Goal: Task Accomplishment & Management: Complete application form

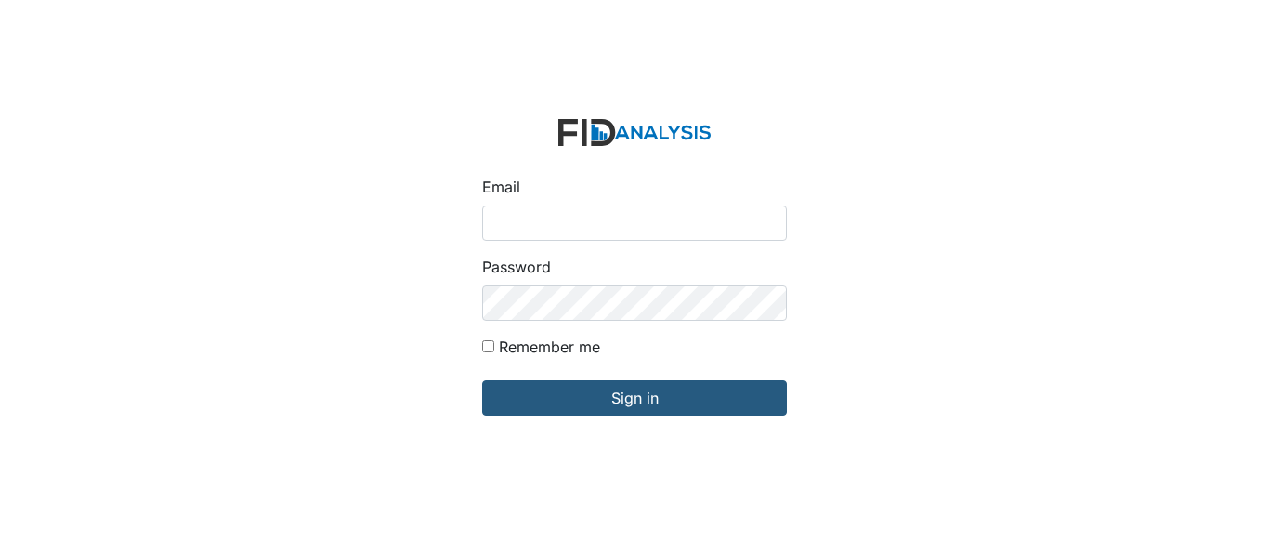
click at [574, 227] on input "Email" at bounding box center [634, 222] width 305 height 35
type input "[EMAIL_ADDRESS][DOMAIN_NAME]"
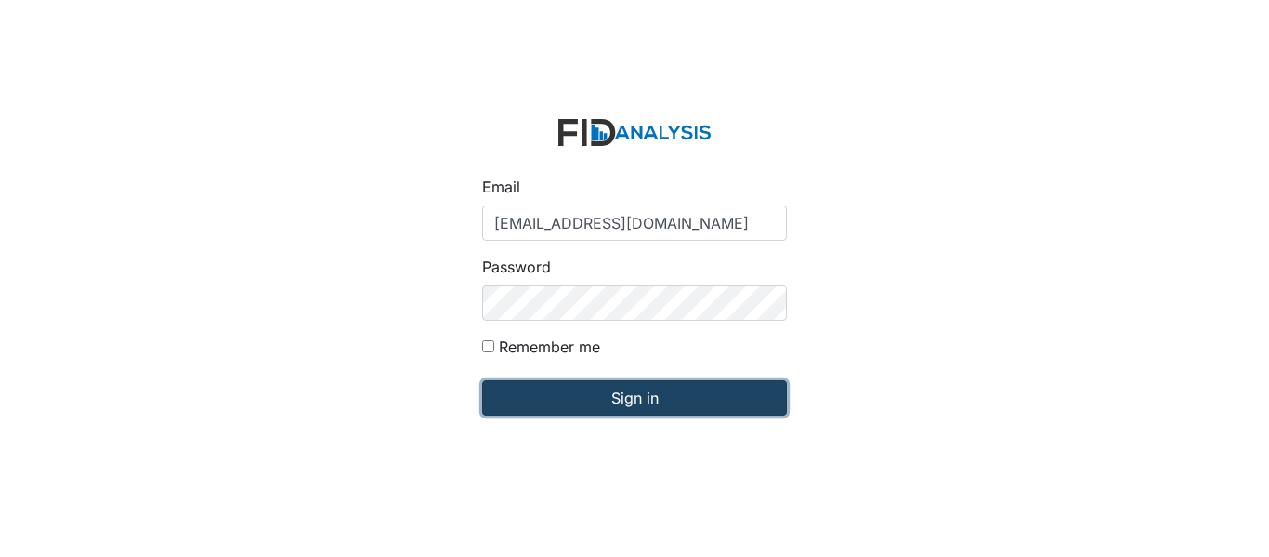
click at [629, 402] on input "Sign in" at bounding box center [634, 397] width 305 height 35
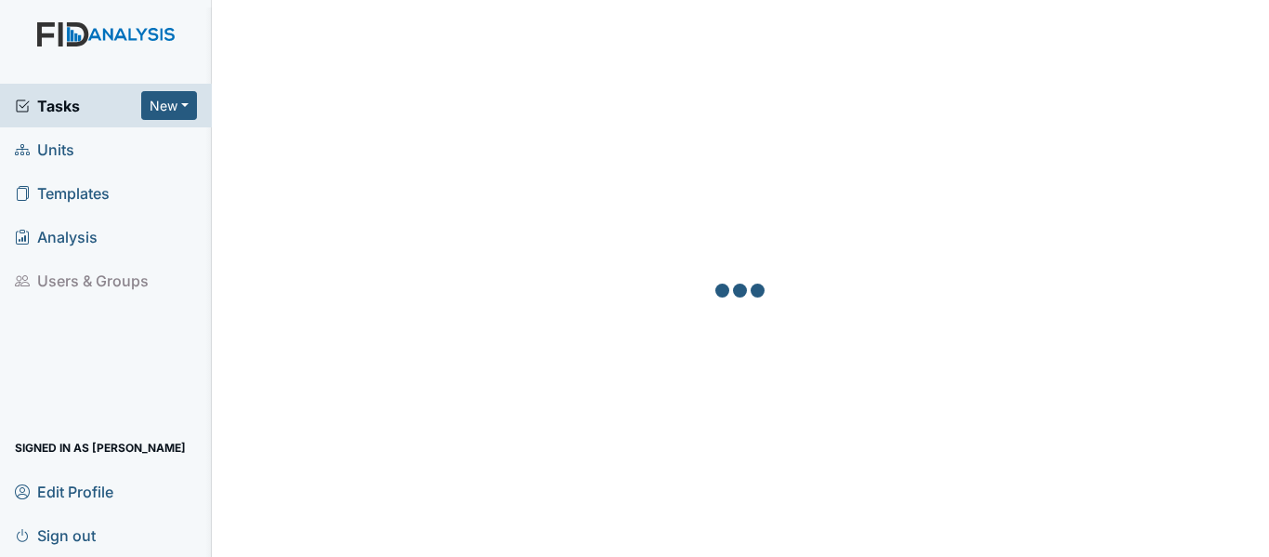
click at [90, 141] on link "Units" at bounding box center [106, 149] width 212 height 44
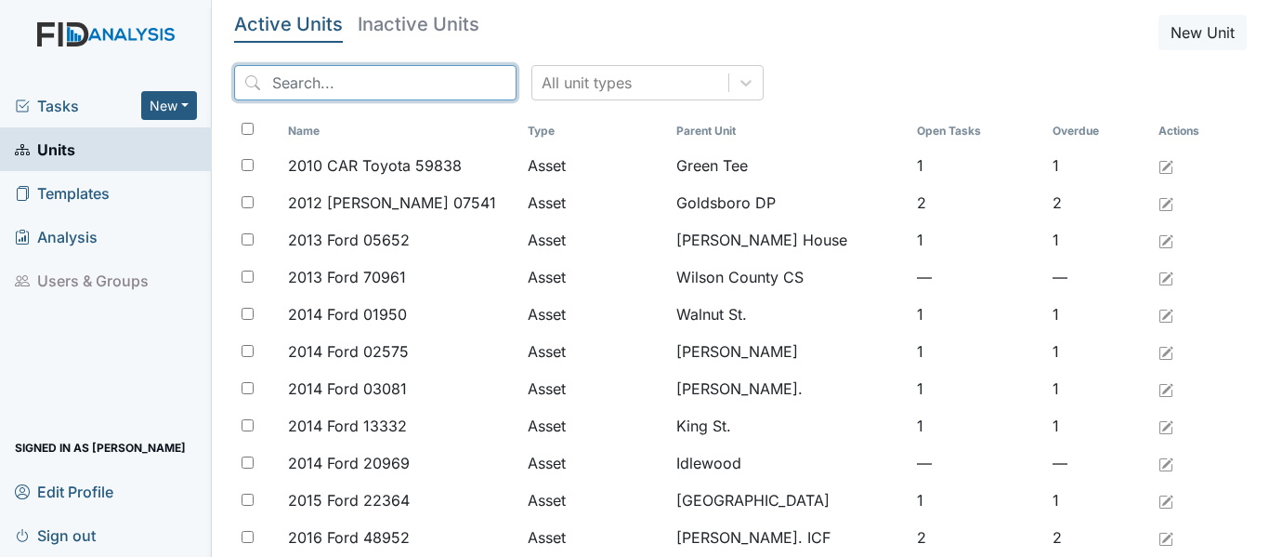
click at [348, 79] on input "search" at bounding box center [375, 82] width 282 height 35
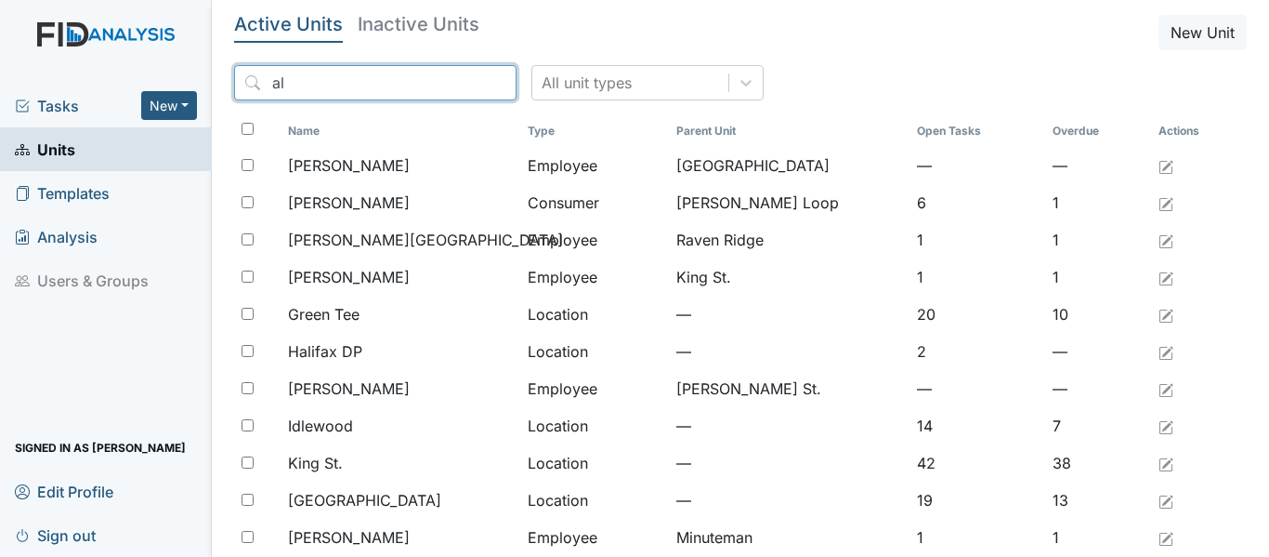
type input "a"
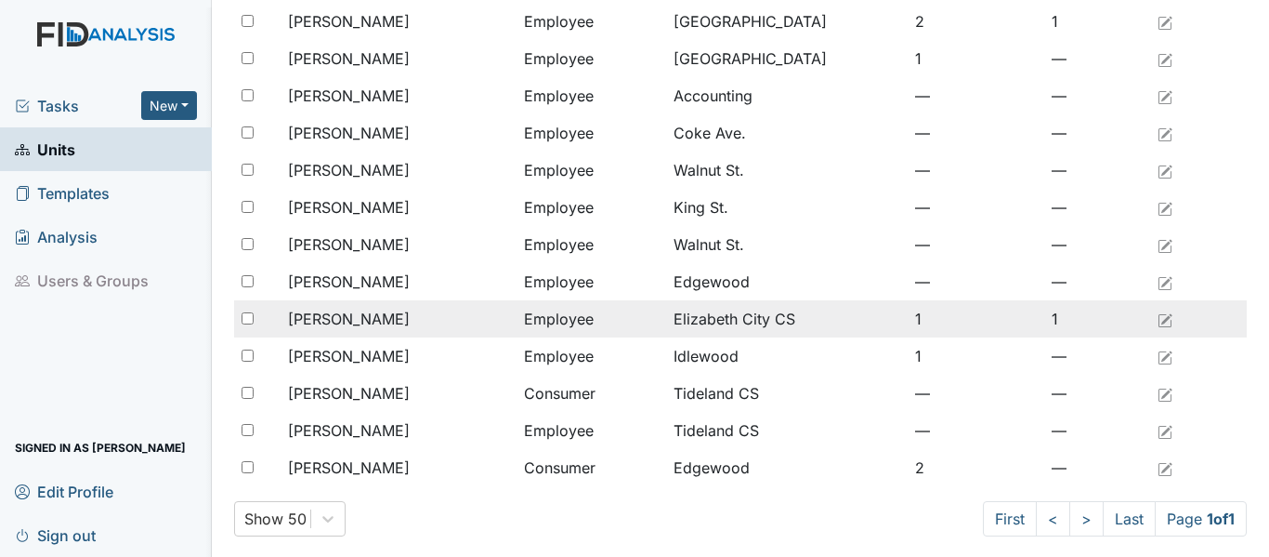
scroll to position [372, 0]
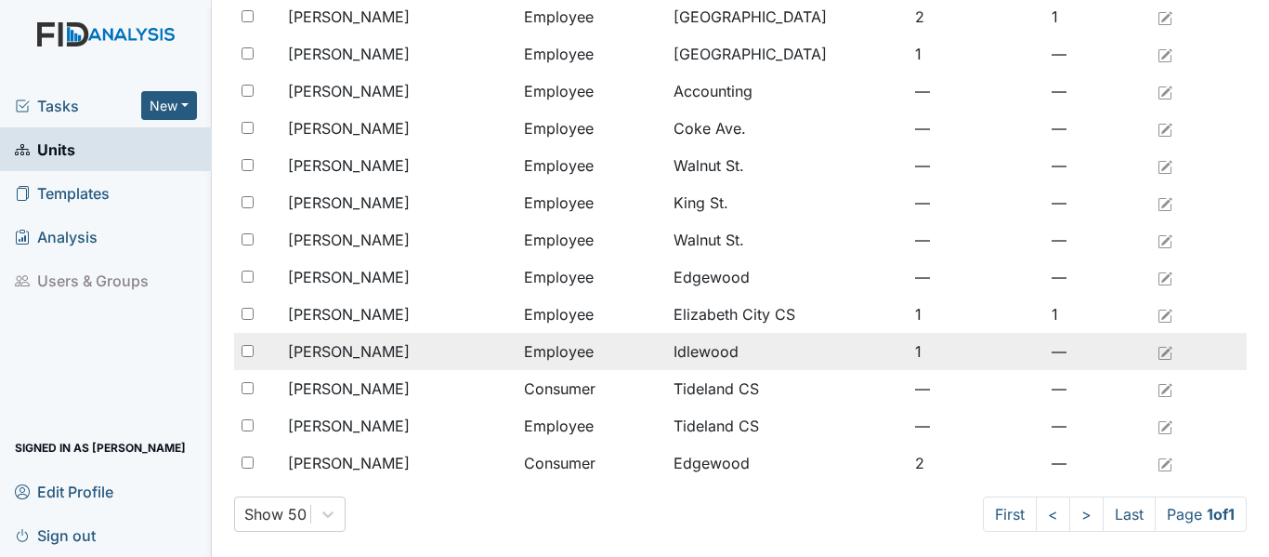
type input "eli"
click at [421, 352] on div "[PERSON_NAME]" at bounding box center [398, 351] width 221 height 22
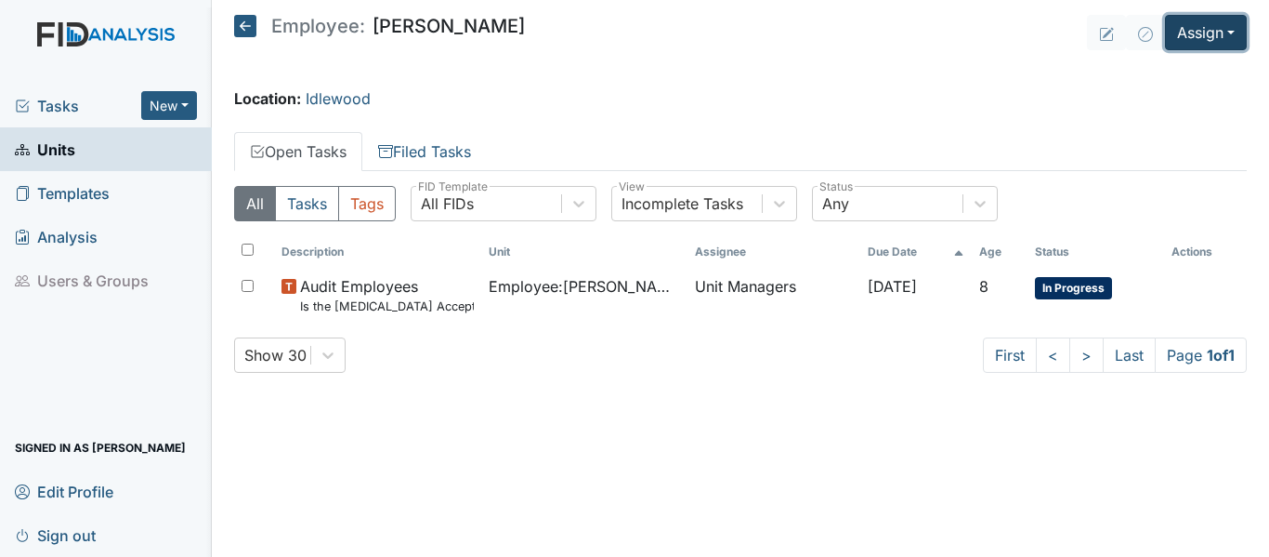
click at [1206, 33] on button "Assign" at bounding box center [1206, 32] width 82 height 35
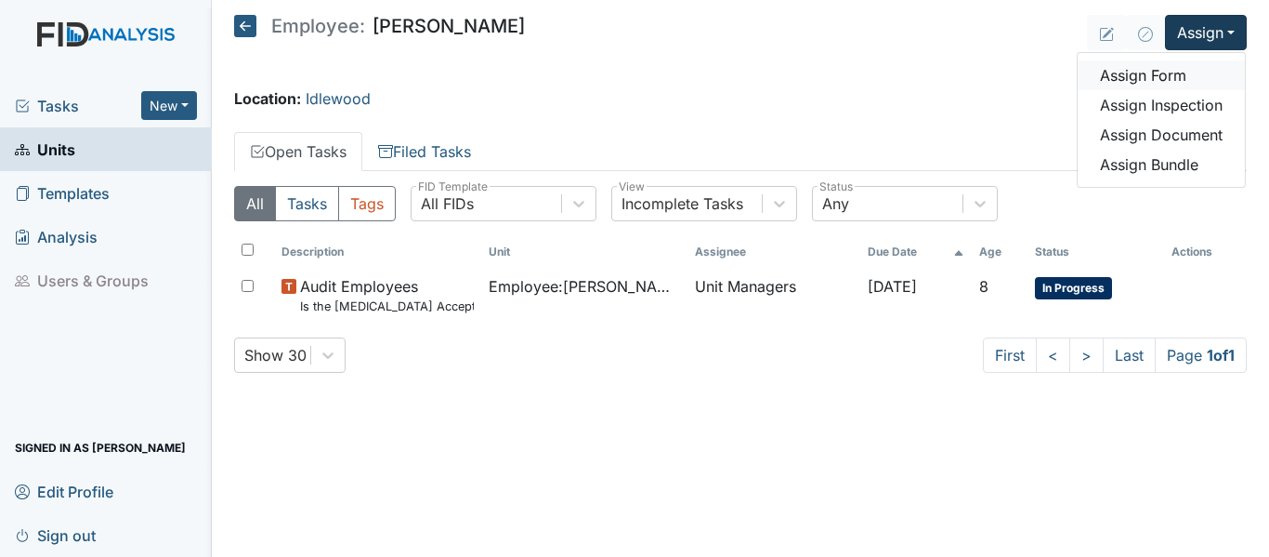
click at [1164, 72] on link "Assign Form" at bounding box center [1161, 75] width 167 height 30
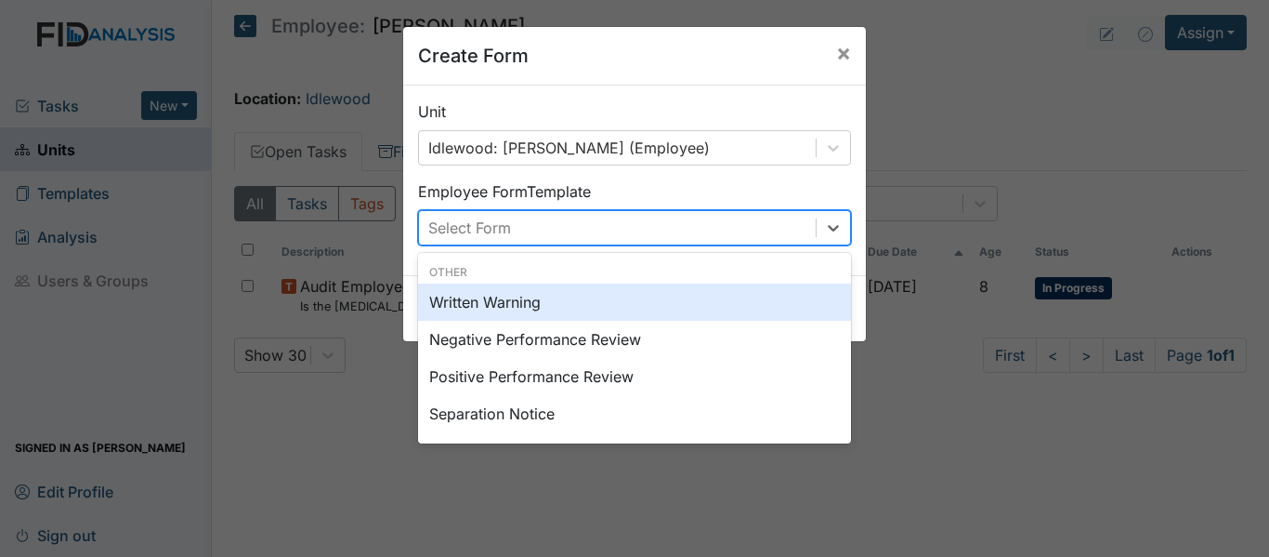
click at [590, 221] on div "Select Form" at bounding box center [617, 227] width 397 height 33
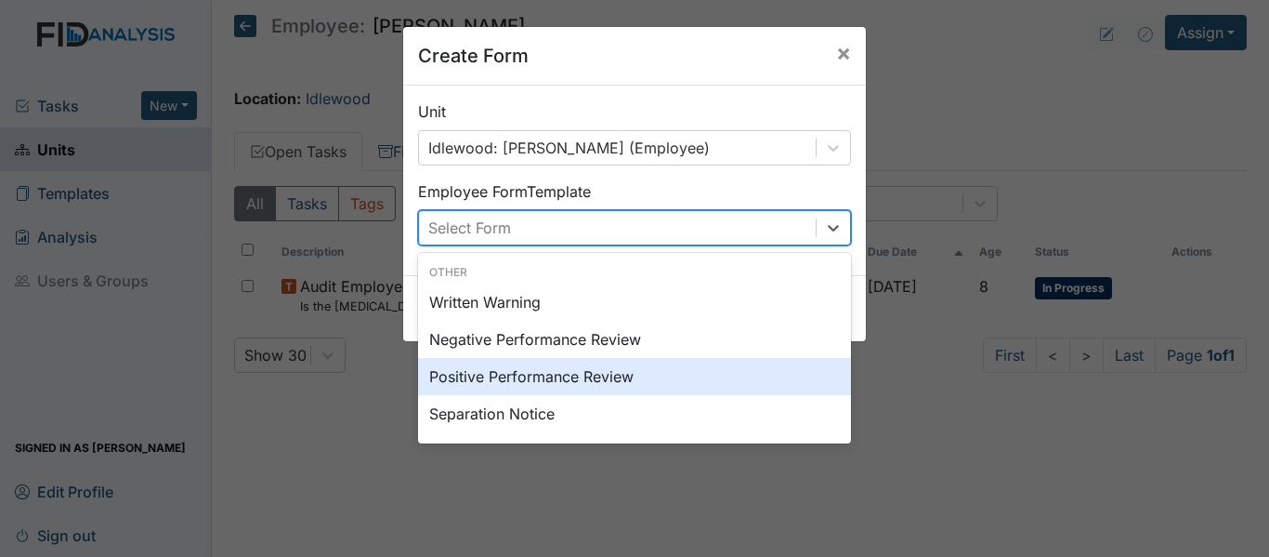
click at [505, 381] on div "Positive Performance Review" at bounding box center [634, 376] width 433 height 37
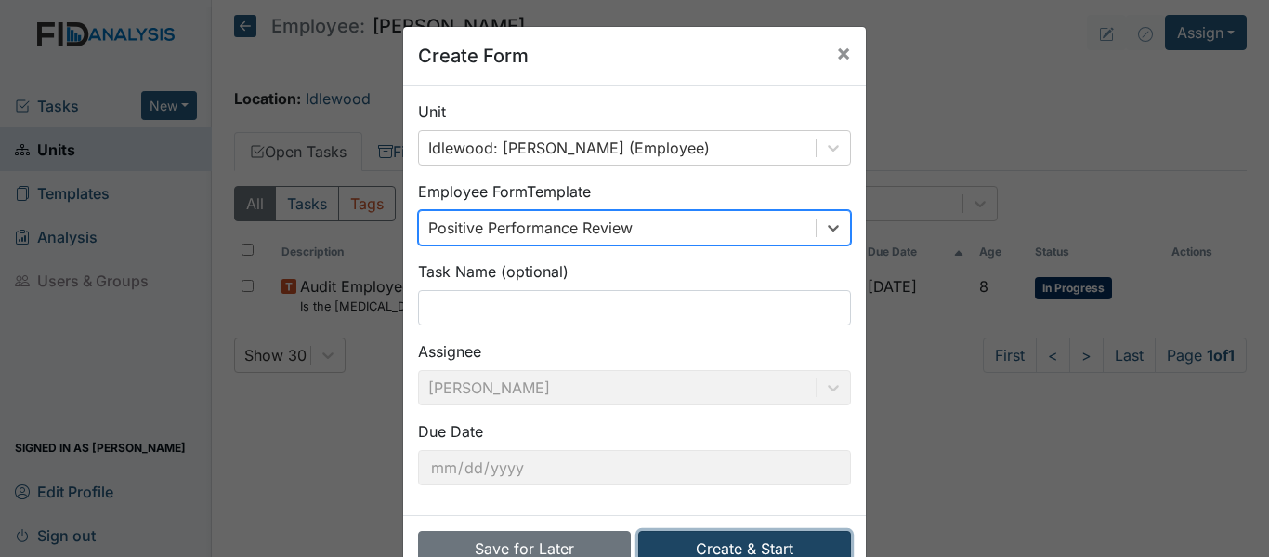
click at [722, 538] on button "Create & Start" at bounding box center [744, 548] width 213 height 35
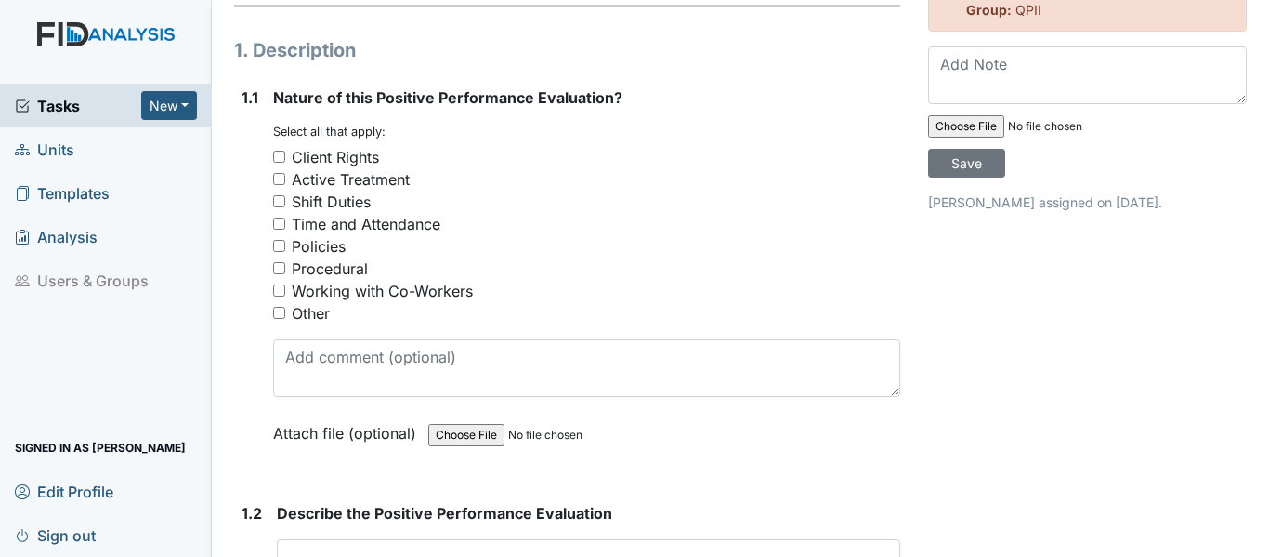
scroll to position [186, 0]
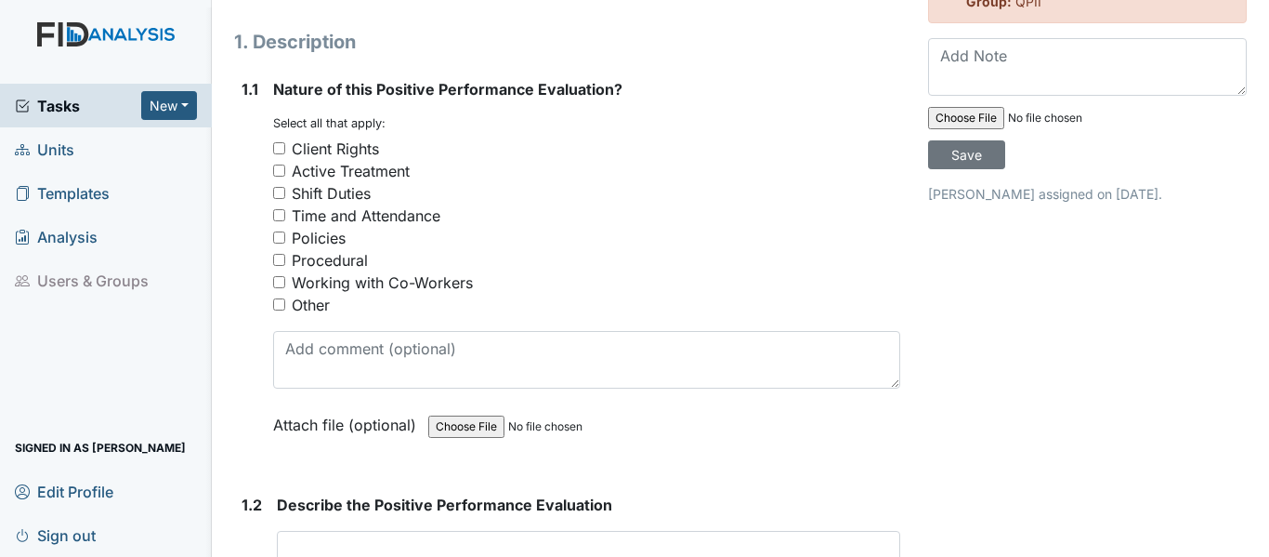
click at [325, 256] on div "Procedural" at bounding box center [330, 260] width 76 height 22
click at [285, 256] on input "Procedural" at bounding box center [279, 260] width 12 height 12
checkbox input "true"
click at [309, 299] on div "Other" at bounding box center [311, 305] width 38 height 22
click at [285, 299] on input "Other" at bounding box center [279, 304] width 12 height 12
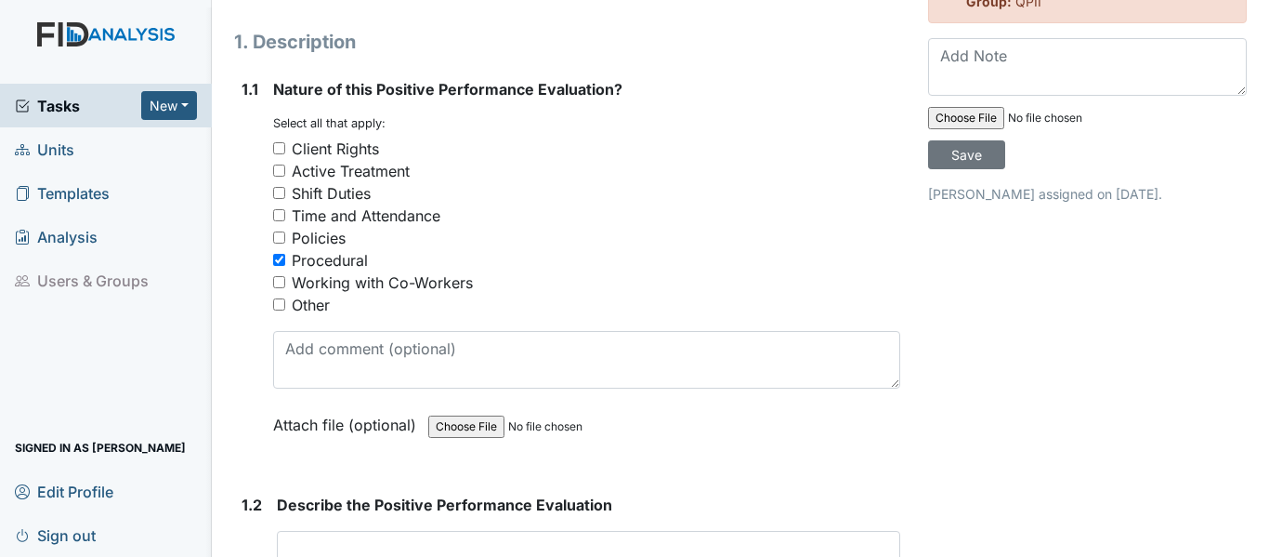
checkbox input "true"
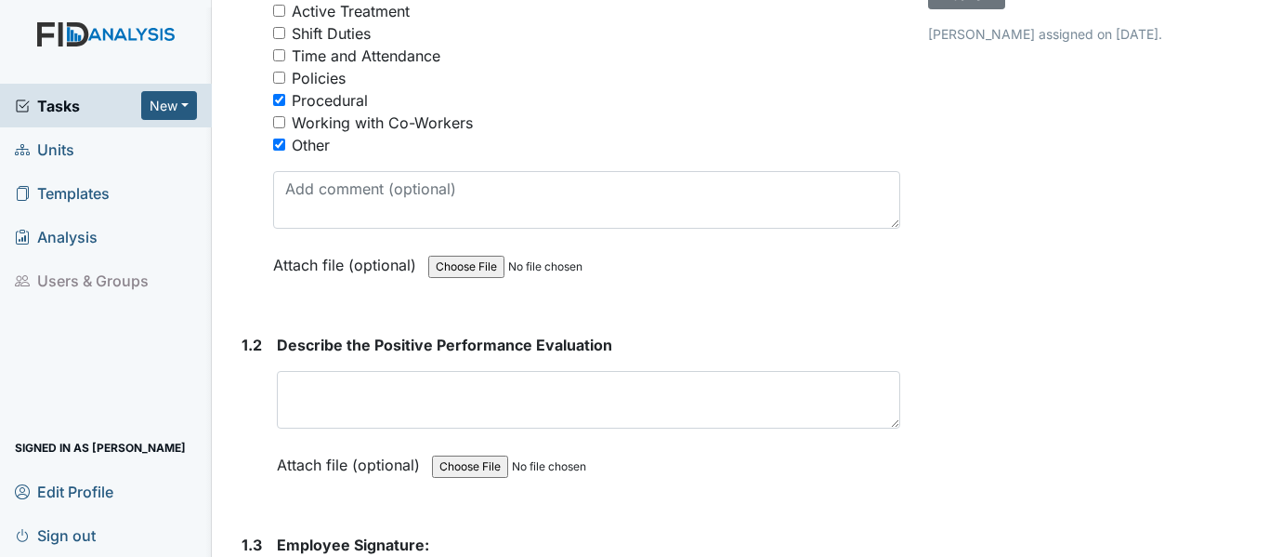
scroll to position [372, 0]
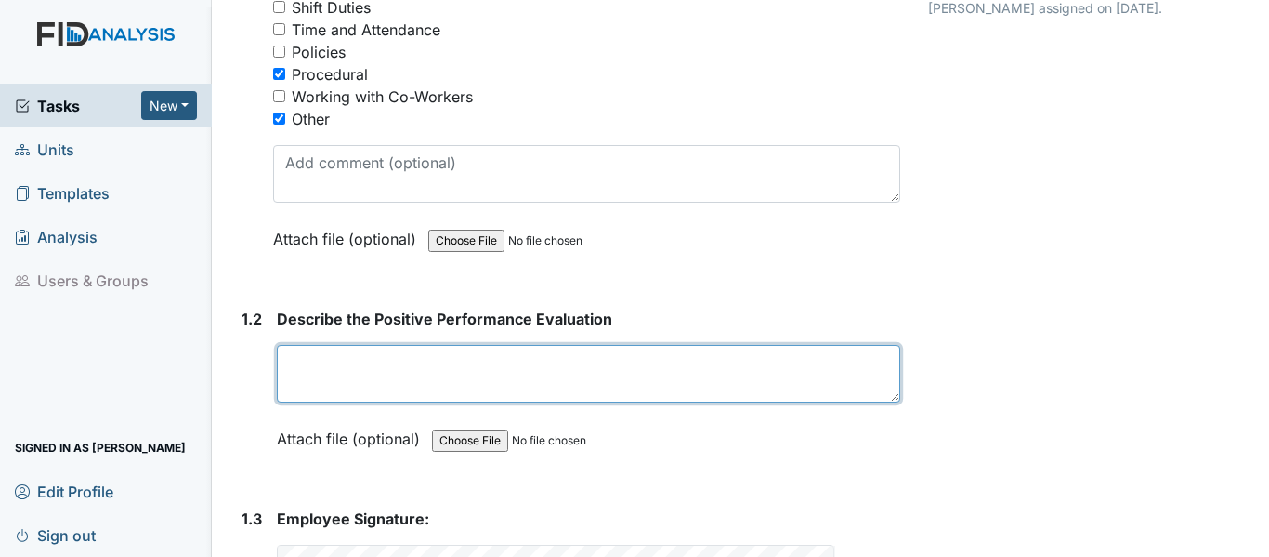
drag, startPoint x: 443, startPoint y: 366, endPoint x: 449, endPoint y: 356, distance: 11.6
click at [443, 364] on textarea at bounding box center [589, 374] width 624 height 58
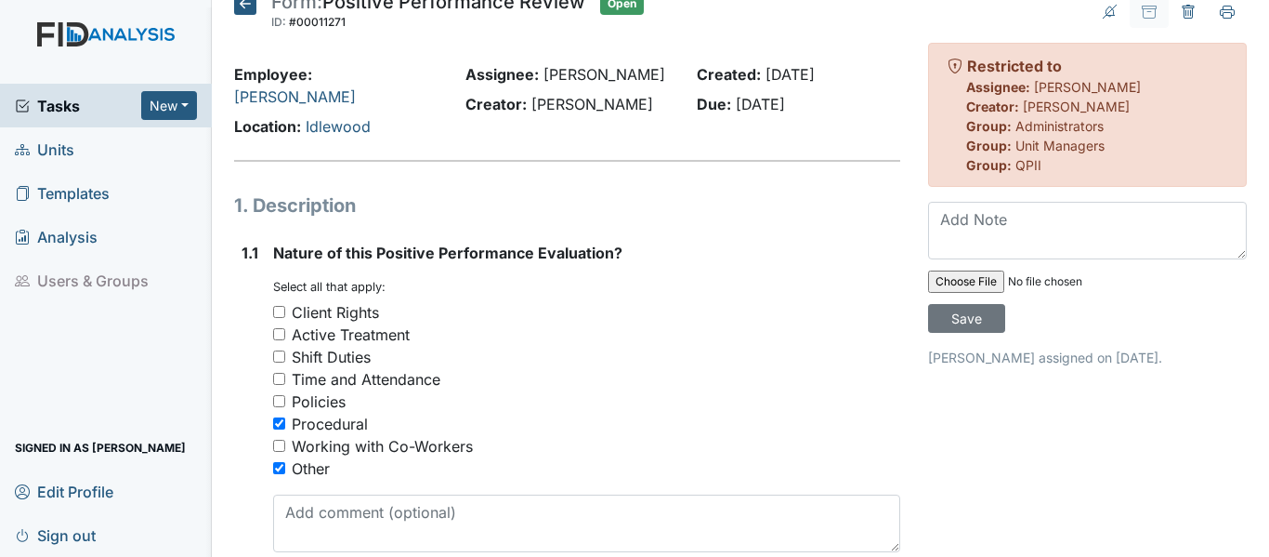
scroll to position [6, 0]
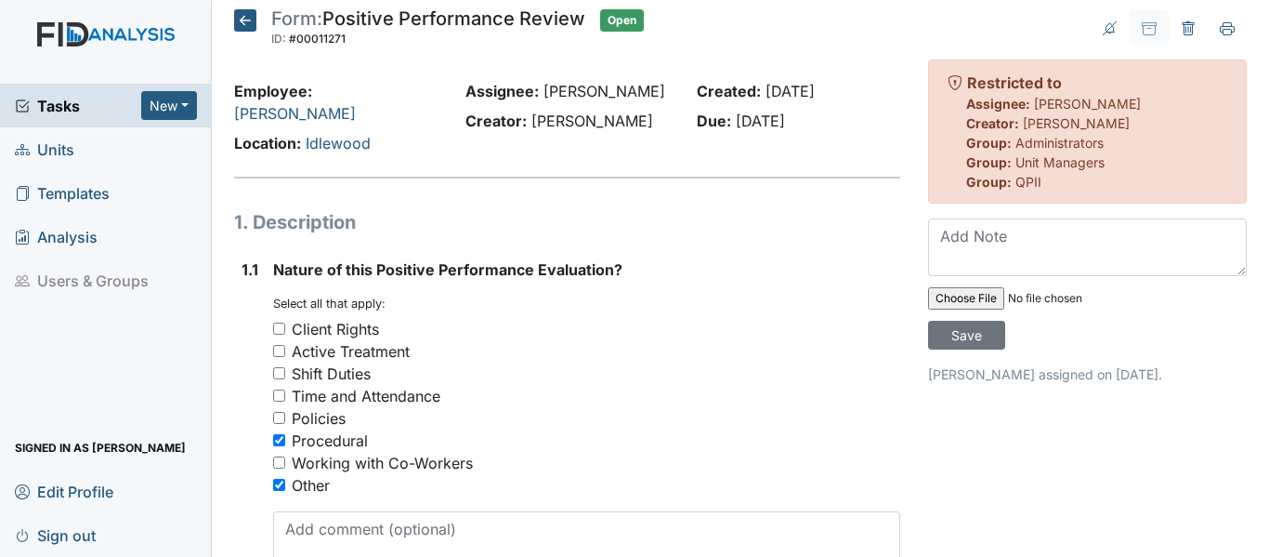
type textarea "Elisha responded to an escalating behavior and using proper MANDT techniques an…"
drag, startPoint x: 1251, startPoint y: 60, endPoint x: 1258, endPoint y: 39, distance: 22.6
click at [1258, 39] on main "Form: Positive Performance Review ID: #00011271 Open Autosaving... Employee: St…" at bounding box center [740, 278] width 1057 height 557
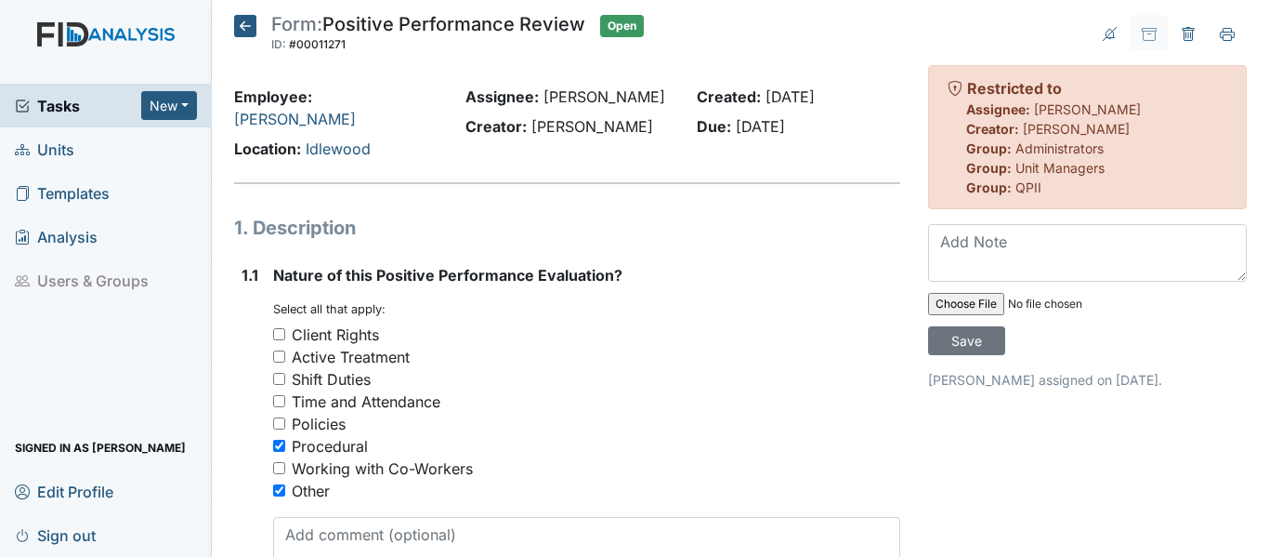
click at [1241, 36] on div "Archive Task × Are you sure you want to archive this task? It will appear as in…" at bounding box center [1087, 560] width 347 height 1091
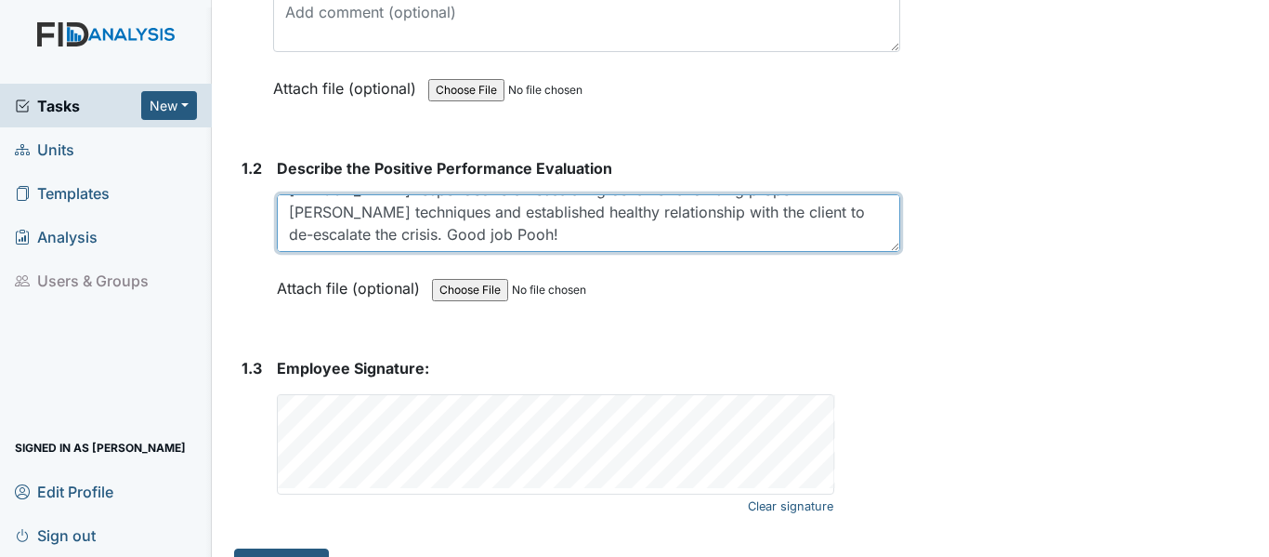
scroll to position [564, 0]
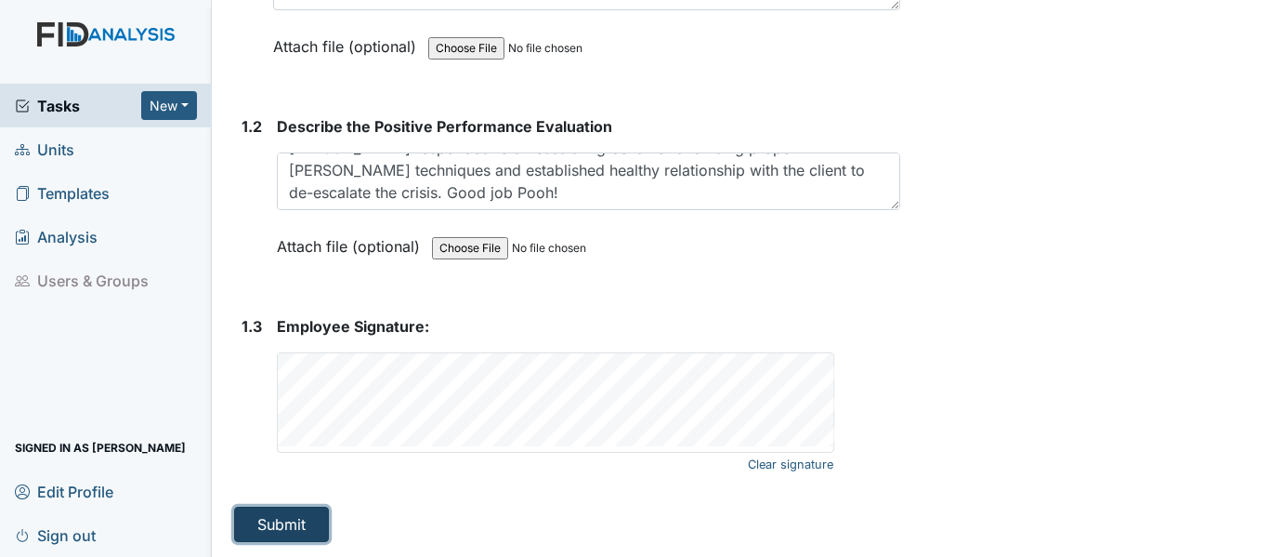
click at [253, 519] on button "Submit" at bounding box center [281, 523] width 95 height 35
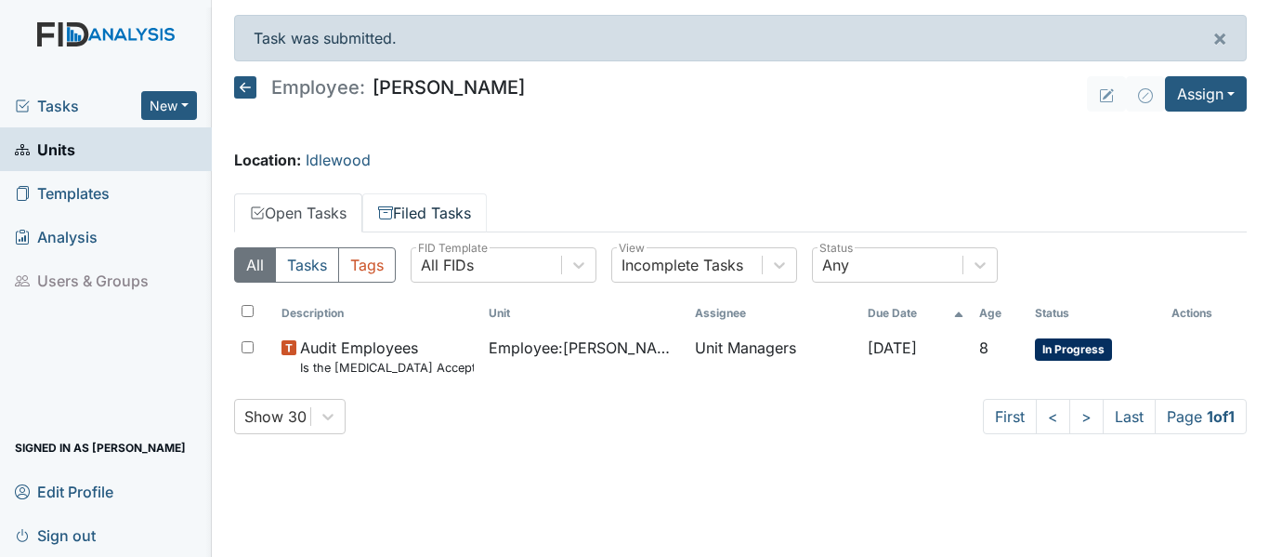
click at [456, 199] on link "Filed Tasks" at bounding box center [424, 212] width 125 height 39
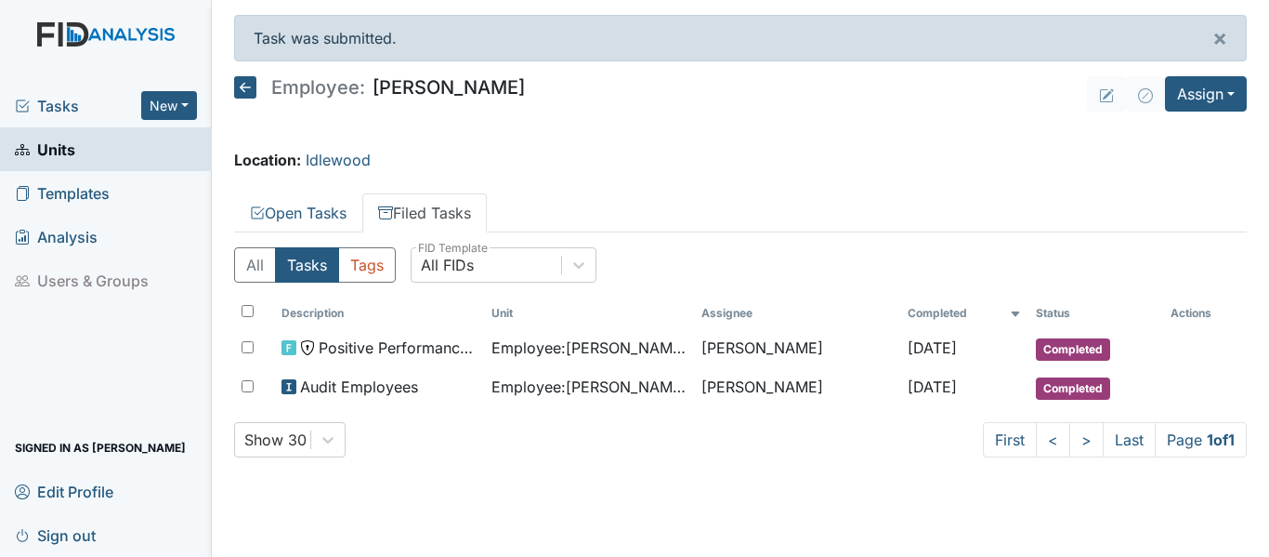
click at [292, 236] on div "All Tasks Tags All FIDs FID Template Incomplete Tasks View Any Status Descripti…" at bounding box center [740, 359] width 1013 height 255
click at [297, 207] on link "Open Tasks" at bounding box center [298, 212] width 128 height 39
